Goal: Information Seeking & Learning: Learn about a topic

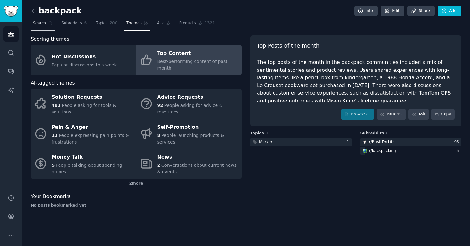
click at [44, 24] on span "Search" at bounding box center [39, 23] width 13 height 6
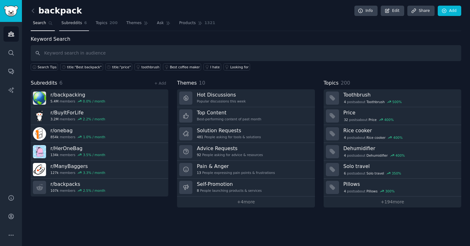
click at [79, 23] on span "Subreddits" at bounding box center [71, 23] width 21 height 6
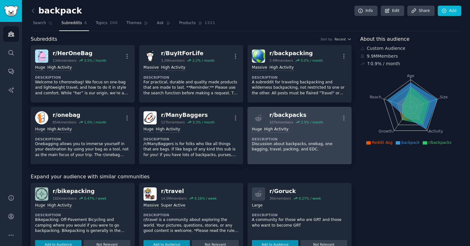
click at [319, 133] on div "Huge High Activity Description Discussion about backpacks, onebag, one bagging,…" at bounding box center [299, 139] width 95 height 30
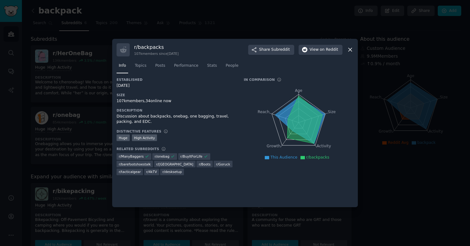
click at [348, 49] on icon at bounding box center [350, 49] width 7 height 7
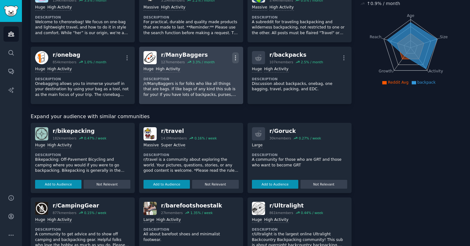
scroll to position [83, 0]
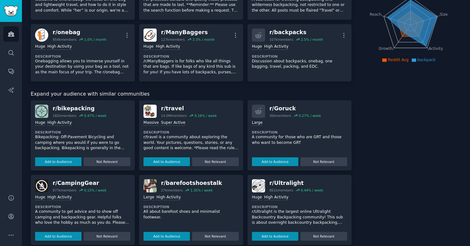
click at [298, 139] on p "A community for those who are GRT and those who want to become GRT" at bounding box center [299, 139] width 95 height 11
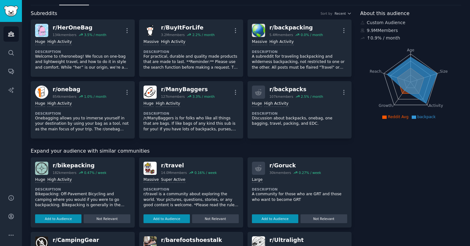
scroll to position [23, 0]
